Goal: Information Seeking & Learning: Learn about a topic

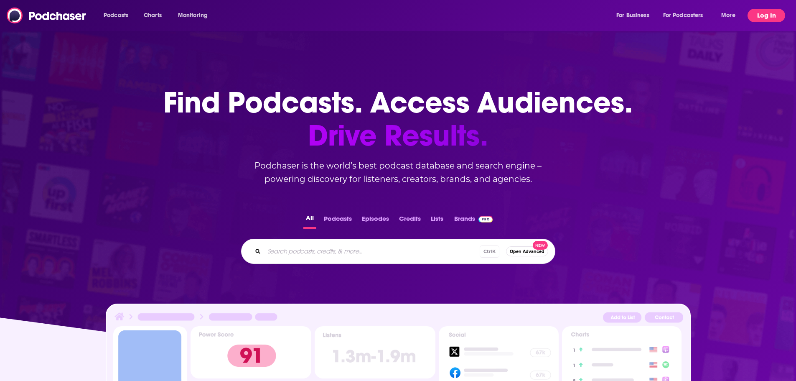
click at [770, 15] on button "Log In" at bounding box center [766, 15] width 38 height 13
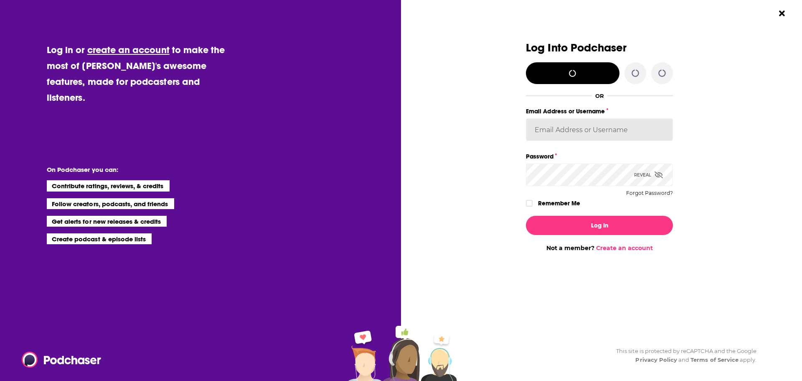
type input "[EMAIL_ADDRESS][DOMAIN_NAME]"
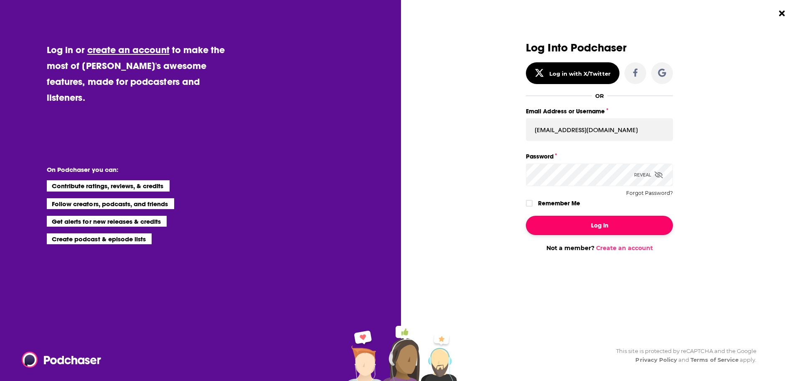
click at [597, 225] on button "Log In" at bounding box center [599, 225] width 147 height 19
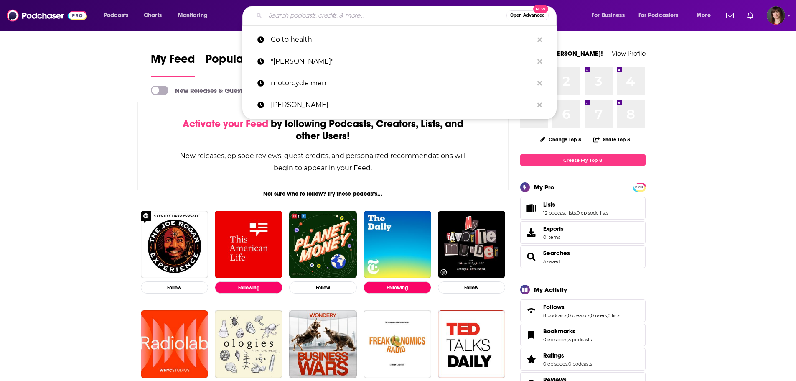
click at [302, 15] on input "Search podcasts, credits, & more..." at bounding box center [385, 15] width 241 height 13
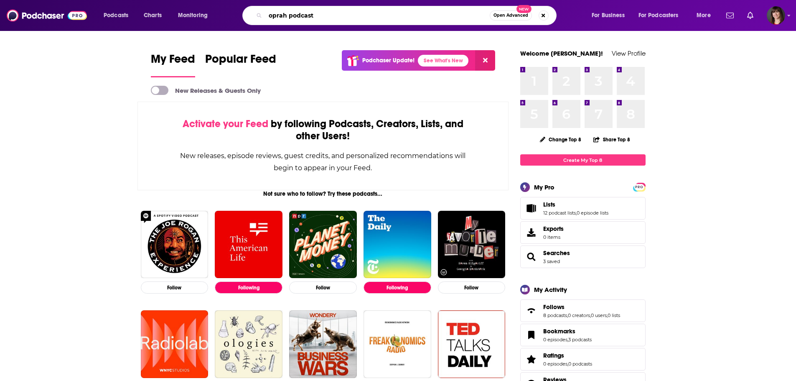
type input "oprah podcast"
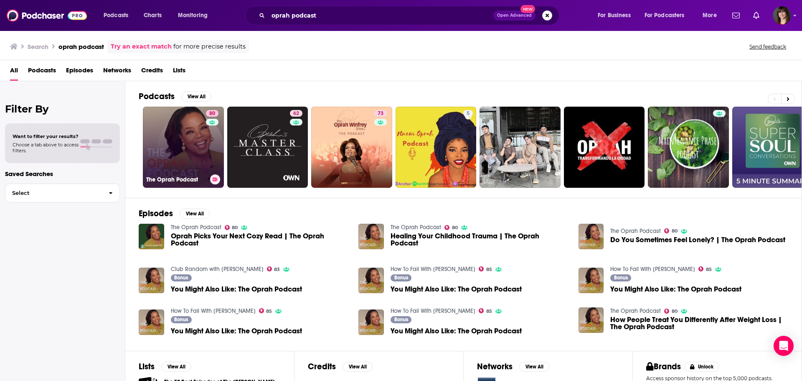
click at [180, 137] on link "80 The Oprah Podcast" at bounding box center [183, 147] width 81 height 81
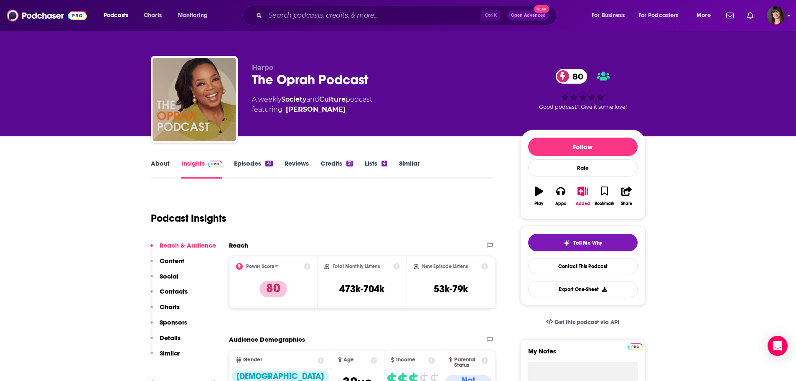
click at [250, 161] on link "Episodes 41" at bounding box center [253, 168] width 38 height 19
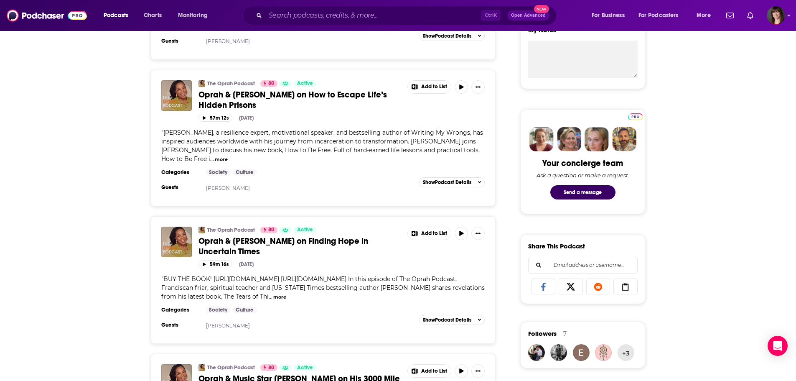
scroll to position [376, 0]
